Goal: Transaction & Acquisition: Purchase product/service

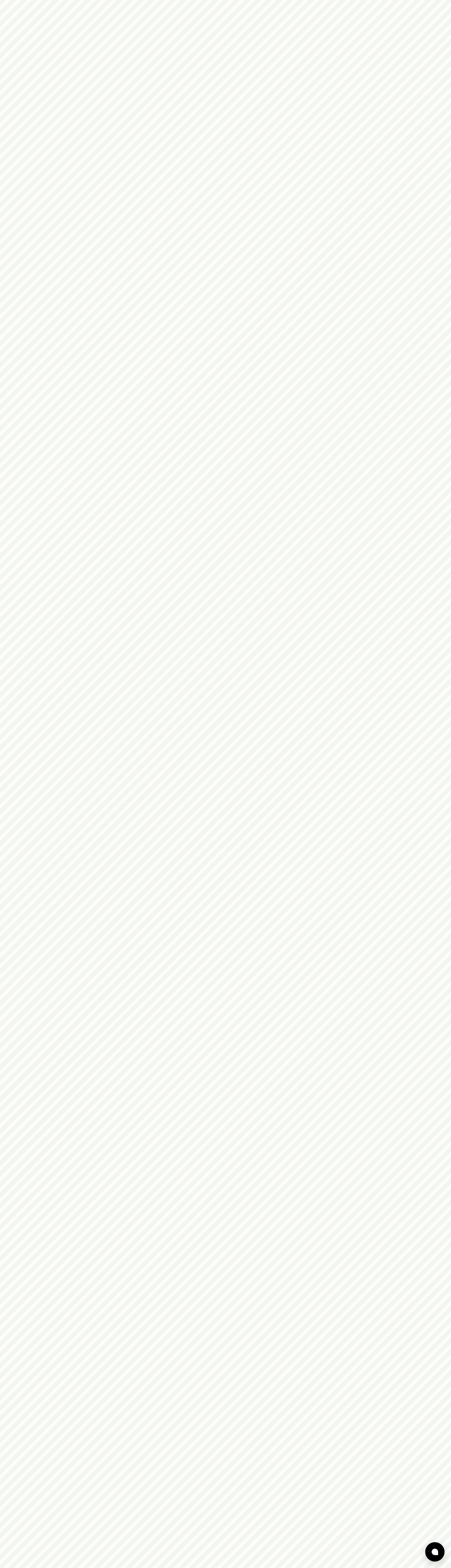
click at [222, 0] on html at bounding box center [226, 0] width 451 height 0
click at [429, 0] on html at bounding box center [226, 0] width 451 height 0
click at [125, 0] on html at bounding box center [226, 0] width 451 height 0
click at [18, 0] on html at bounding box center [226, 0] width 451 height 0
